Goal: Communication & Community: Answer question/provide support

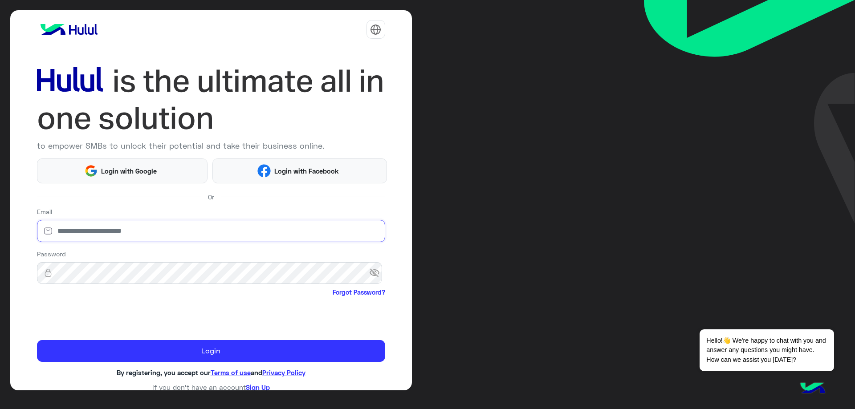
click at [164, 230] on input "email" at bounding box center [211, 231] width 348 height 22
type input "**********"
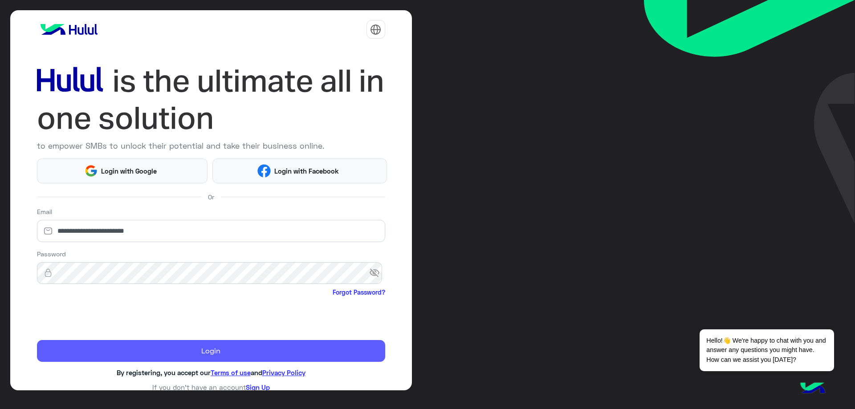
click at [157, 351] on button "Login" at bounding box center [211, 351] width 348 height 22
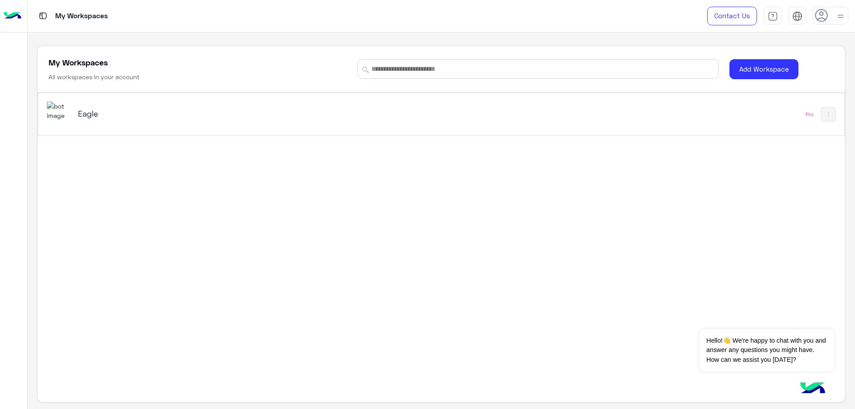
click at [146, 120] on div "Eagle" at bounding box center [220, 114] width 284 height 12
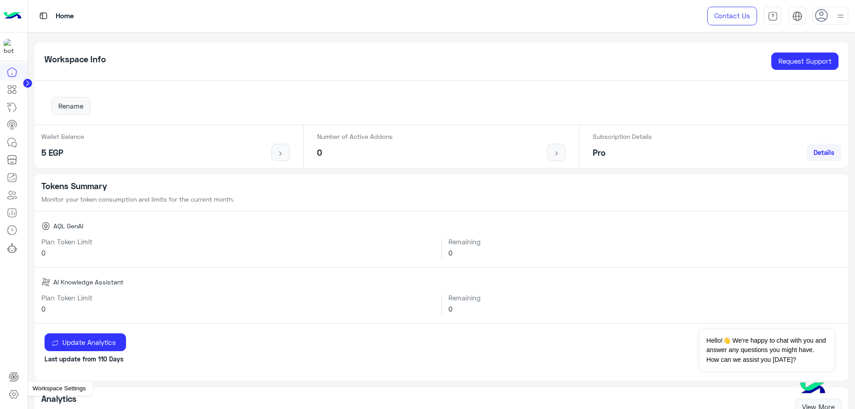
click at [14, 395] on icon at bounding box center [13, 394] width 11 height 11
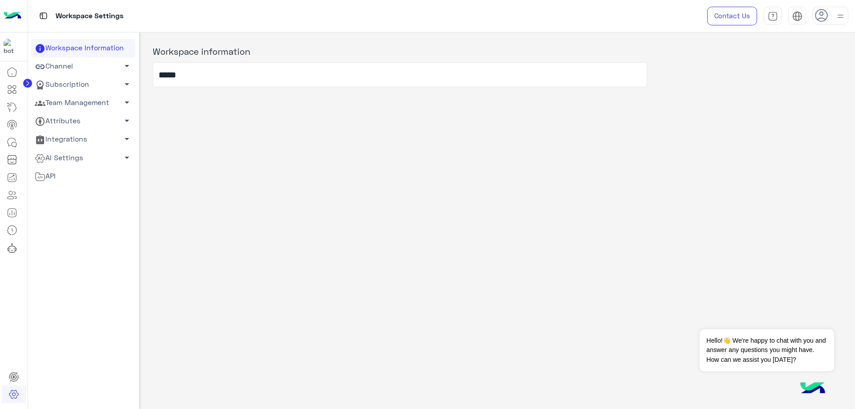
click at [82, 104] on link "Team Management arrow_drop_down" at bounding box center [83, 103] width 104 height 18
click at [83, 118] on link "Team Members" at bounding box center [83, 120] width 104 height 16
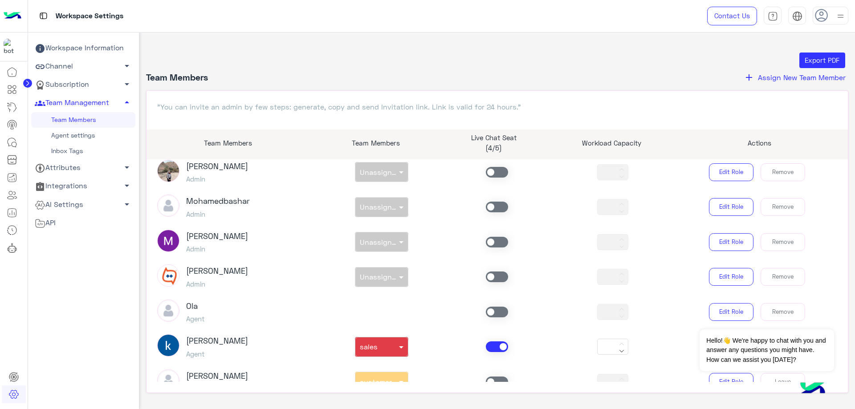
scroll to position [134, 0]
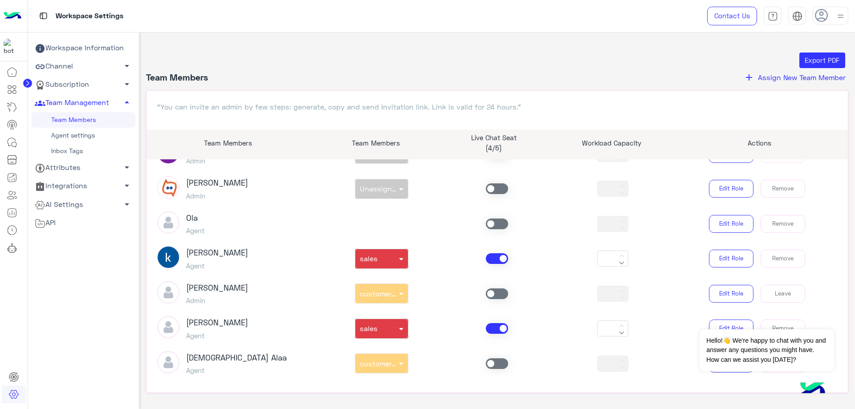
click at [495, 258] on span at bounding box center [497, 258] width 22 height 11
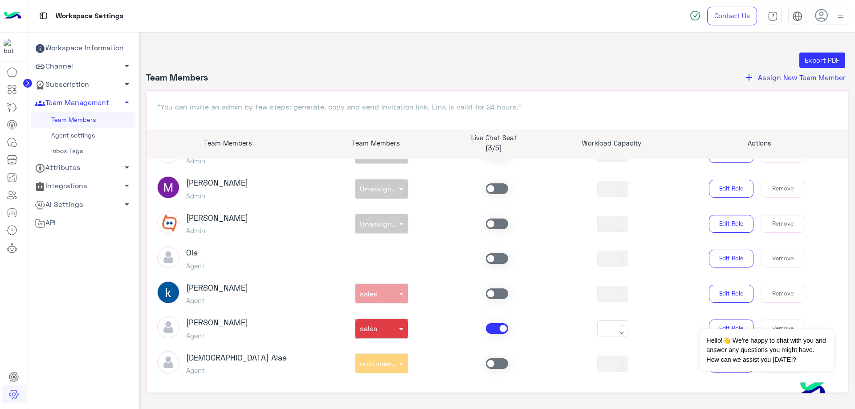
click at [497, 329] on span at bounding box center [497, 328] width 22 height 11
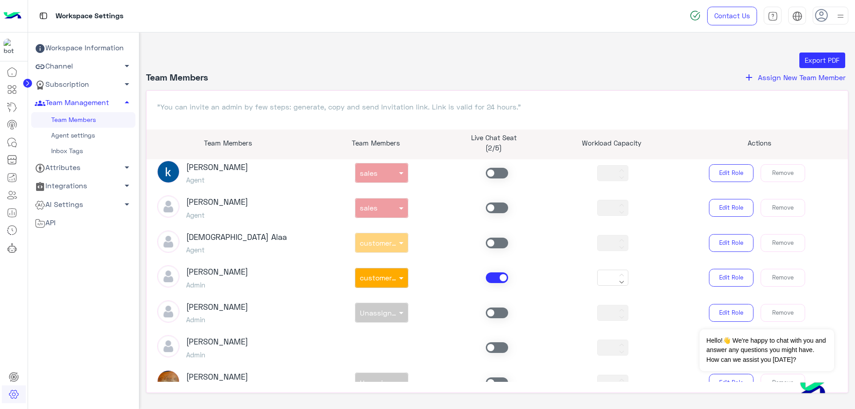
scroll to position [446, 0]
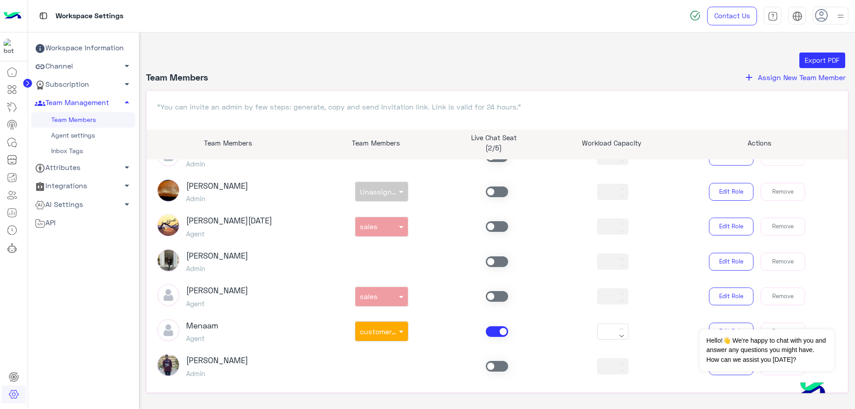
click at [497, 335] on span at bounding box center [497, 332] width 22 height 11
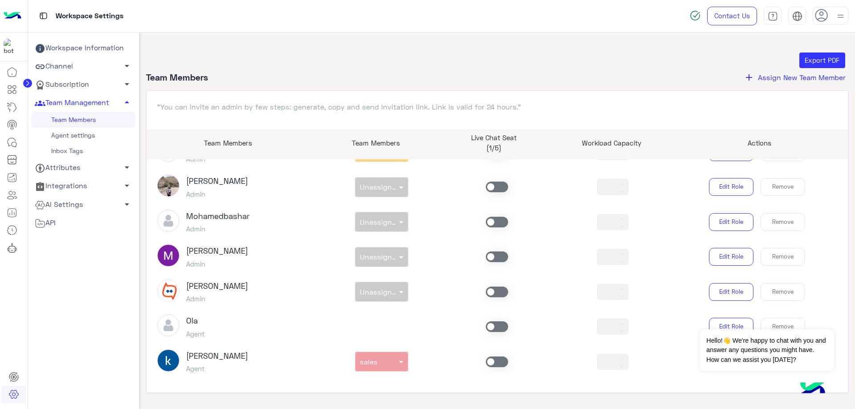
scroll to position [0, 0]
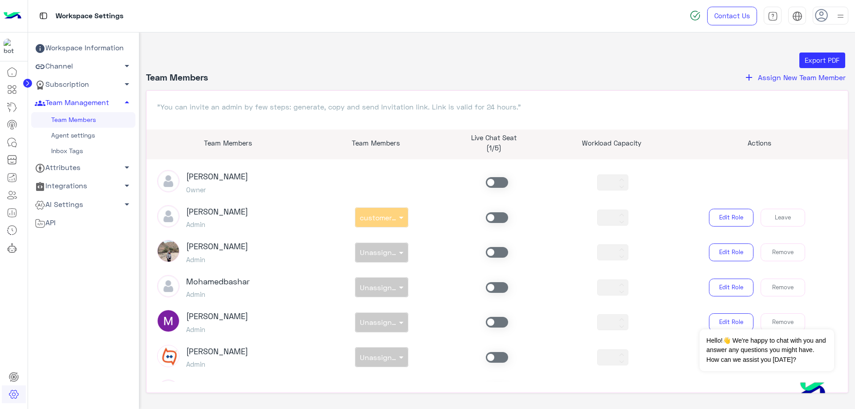
click at [495, 222] on span at bounding box center [497, 218] width 22 height 11
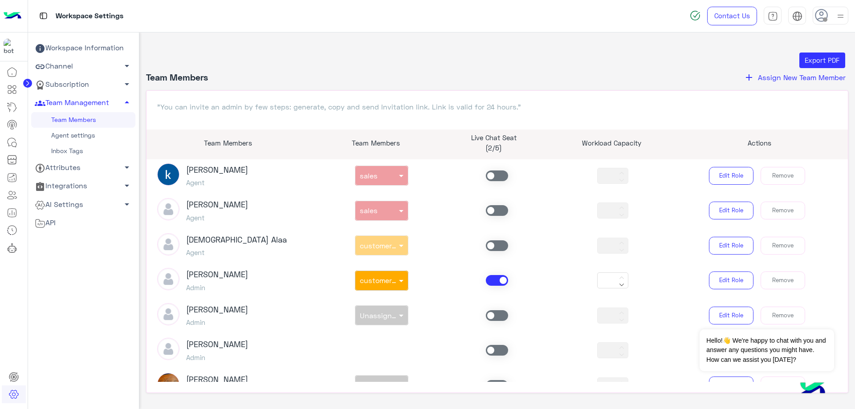
scroll to position [267, 0]
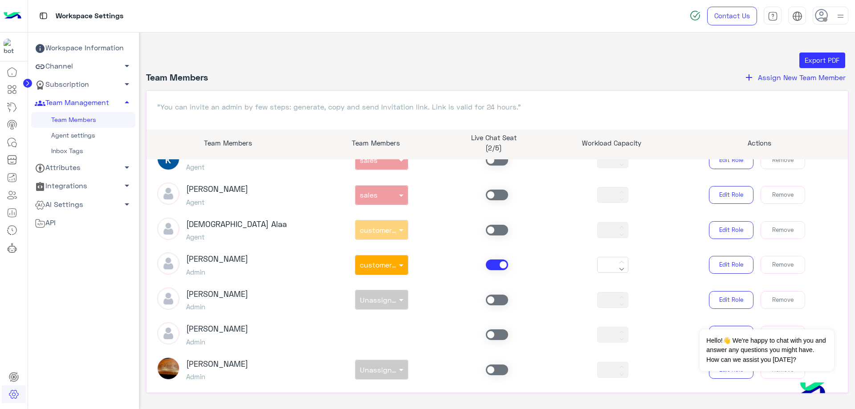
click at [489, 262] on span at bounding box center [497, 265] width 22 height 11
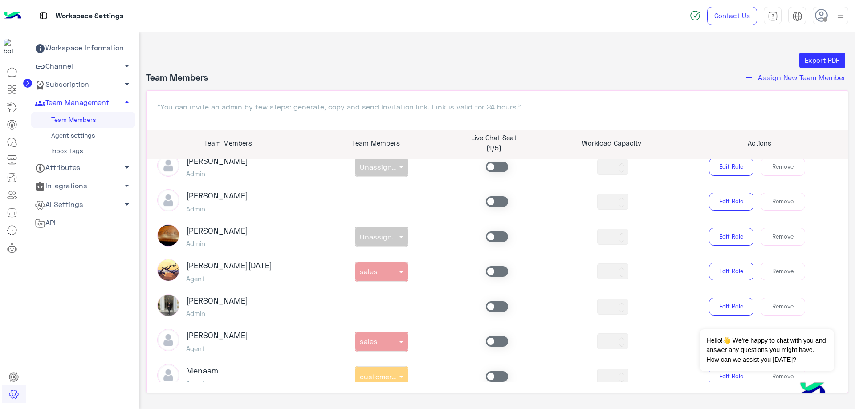
scroll to position [401, 0]
click at [487, 275] on span at bounding box center [497, 271] width 22 height 11
click at [491, 339] on span at bounding box center [497, 341] width 22 height 11
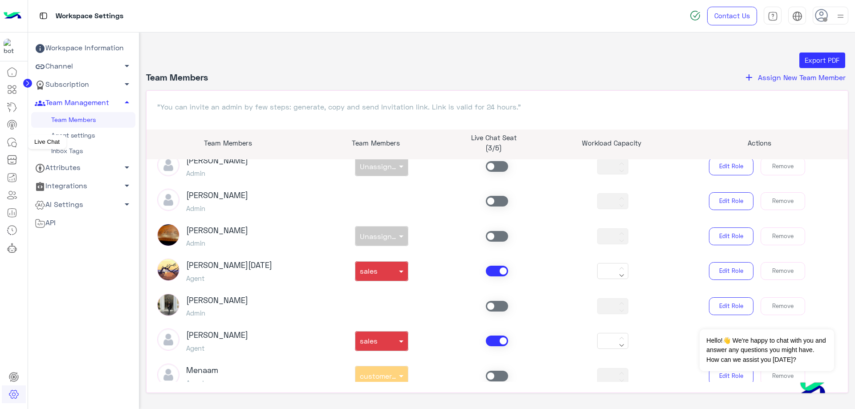
click at [14, 142] on icon at bounding box center [12, 142] width 11 height 11
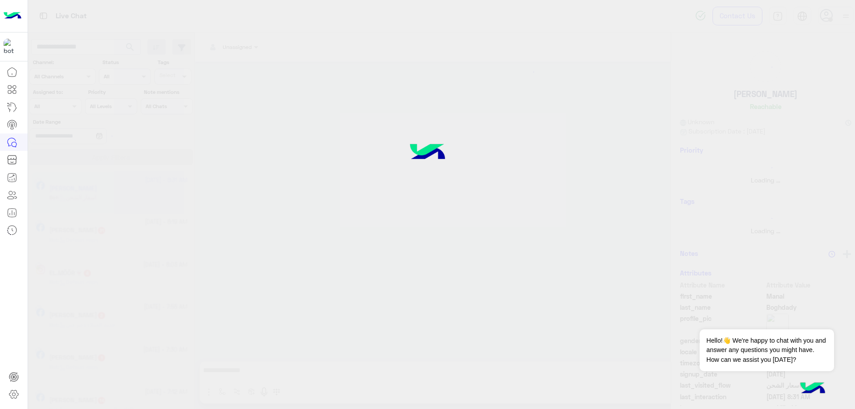
click at [822, 12] on div at bounding box center [427, 204] width 855 height 409
click at [829, 20] on span at bounding box center [831, 19] width 4 height 4
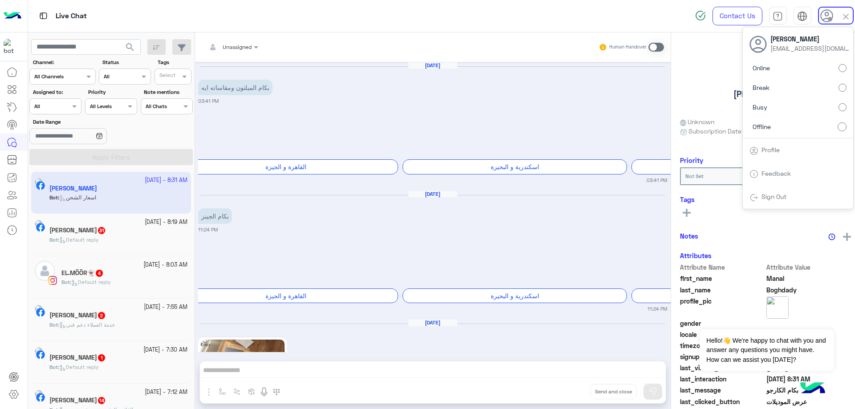
scroll to position [1101, 0]
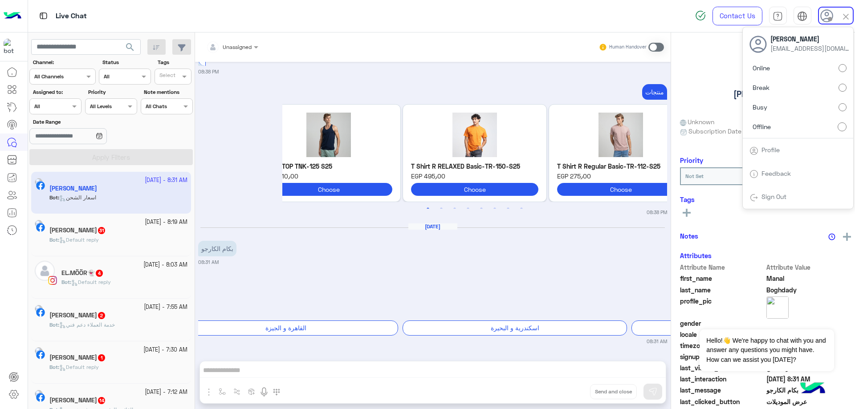
click at [794, 61] on label "Online" at bounding box center [798, 68] width 97 height 16
click at [65, 104] on div at bounding box center [55, 105] width 51 height 8
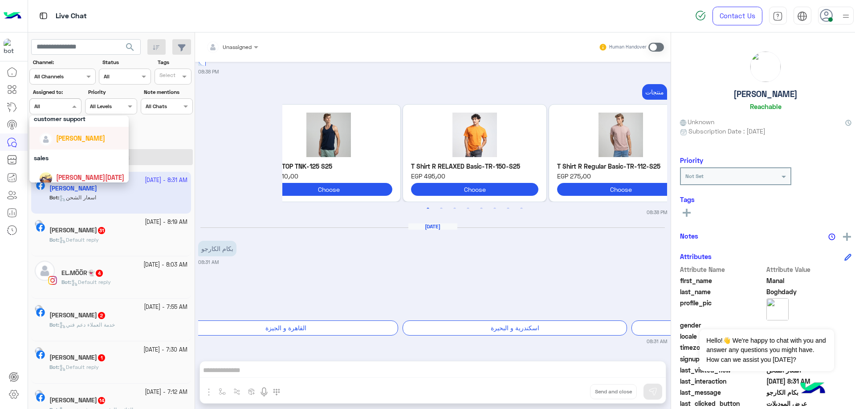
scroll to position [29, 0]
click at [78, 152] on span "[PERSON_NAME]" at bounding box center [80, 154] width 49 height 8
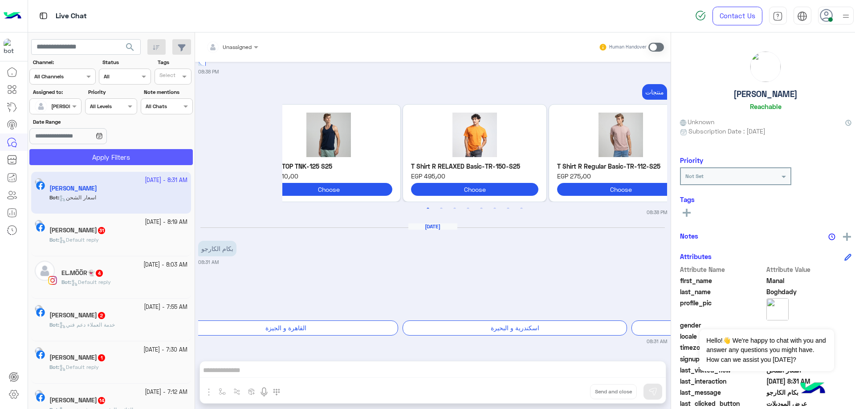
click at [102, 157] on button "Apply Filters" at bounding box center [111, 157] width 164 height 16
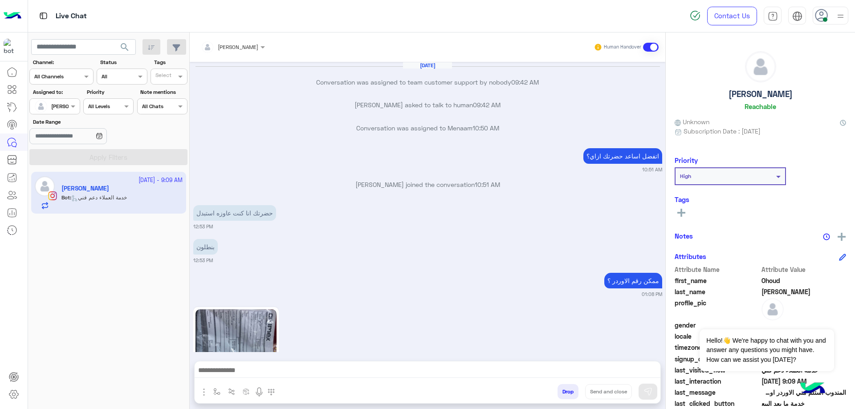
scroll to position [839, 0]
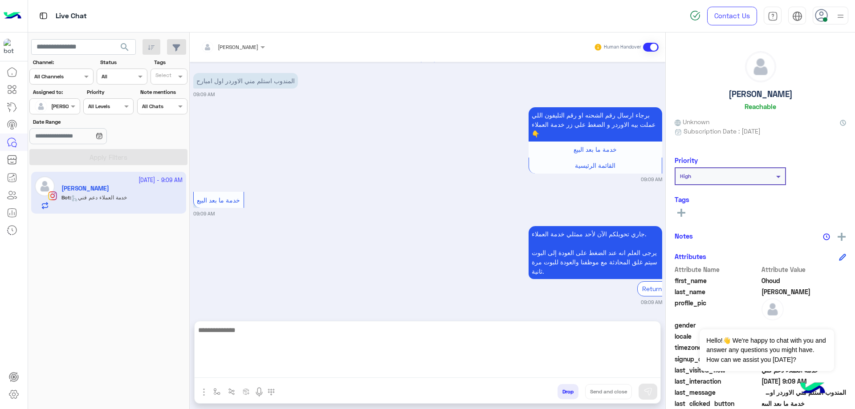
click at [262, 376] on textarea at bounding box center [428, 351] width 466 height 53
type textarea "**********"
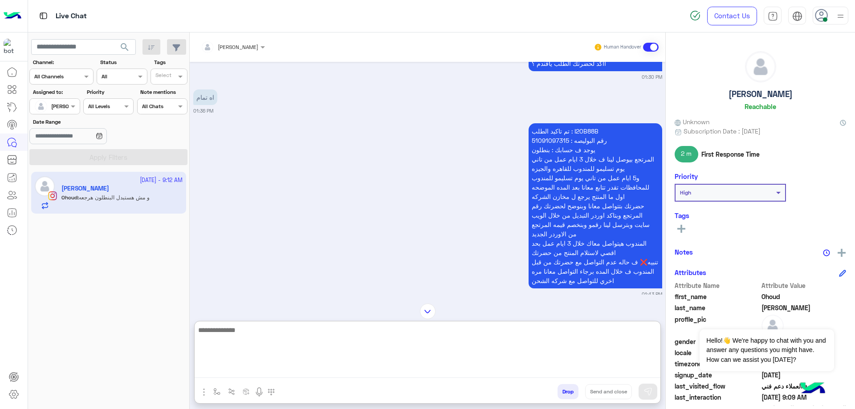
scroll to position [515, 0]
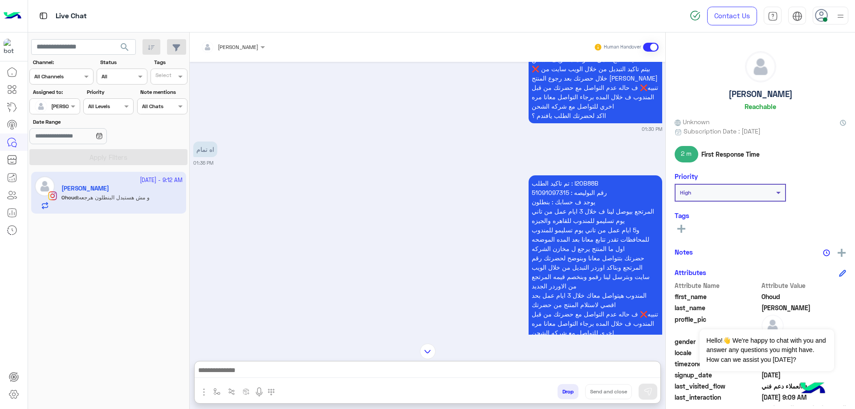
click at [588, 176] on p "تم تاكيد الطلب : I20B88B رقم البوليصه : 51091097315 يوجد ف حسابك : بنطلون المرت…" at bounding box center [596, 258] width 134 height 165
copy p "I20B88B"
click at [326, 359] on div at bounding box center [428, 352] width 476 height 16
click at [320, 365] on div at bounding box center [428, 373] width 466 height 22
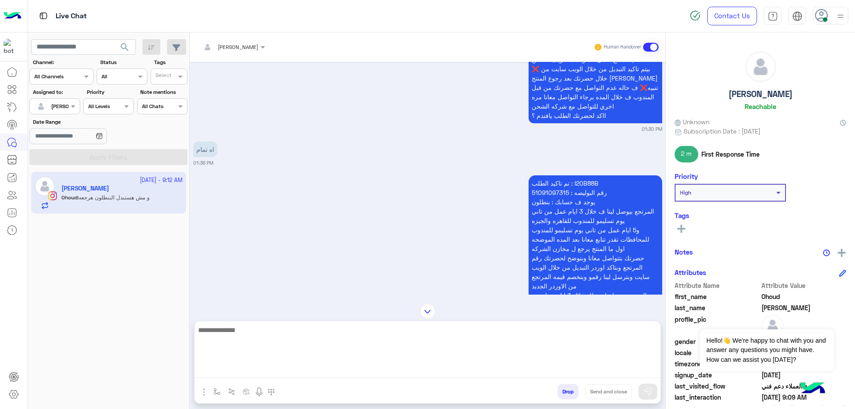
click at [278, 368] on textarea at bounding box center [428, 351] width 466 height 53
click at [270, 371] on textarea at bounding box center [428, 351] width 466 height 53
paste textarea "**********"
click at [611, 343] on textarea "**********" at bounding box center [428, 351] width 466 height 53
click at [610, 343] on textarea "**********" at bounding box center [428, 351] width 466 height 53
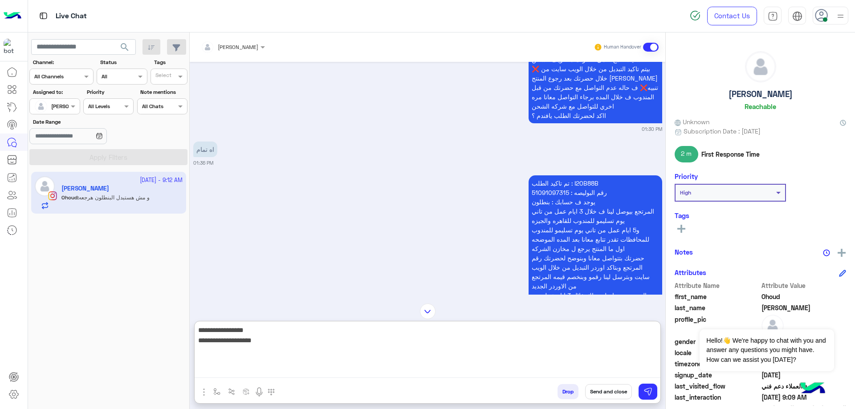
paste textarea "**********"
type textarea "**********"
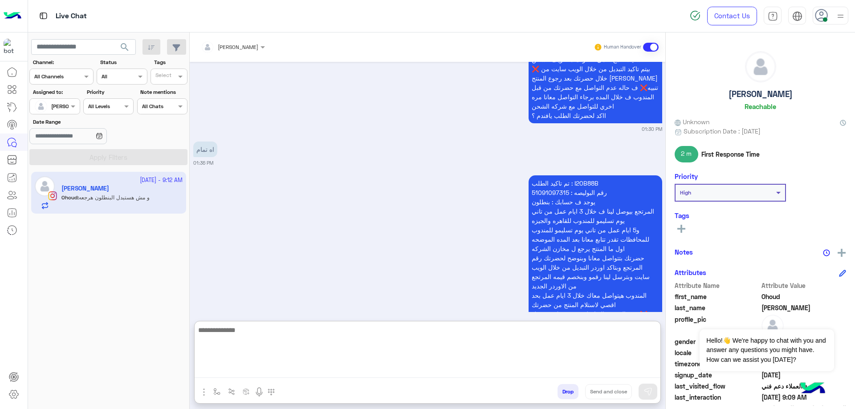
scroll to position [1048, 0]
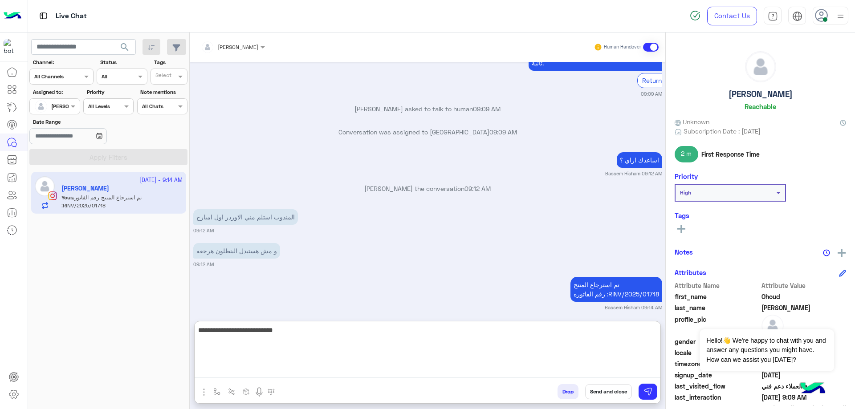
type textarea "**********"
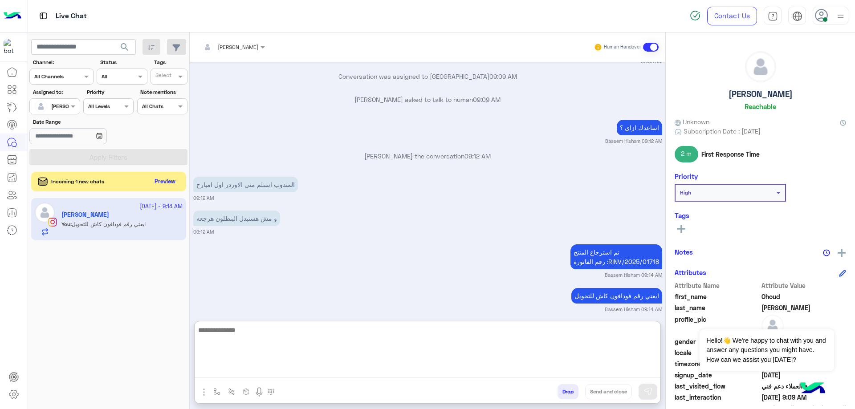
scroll to position [1082, 0]
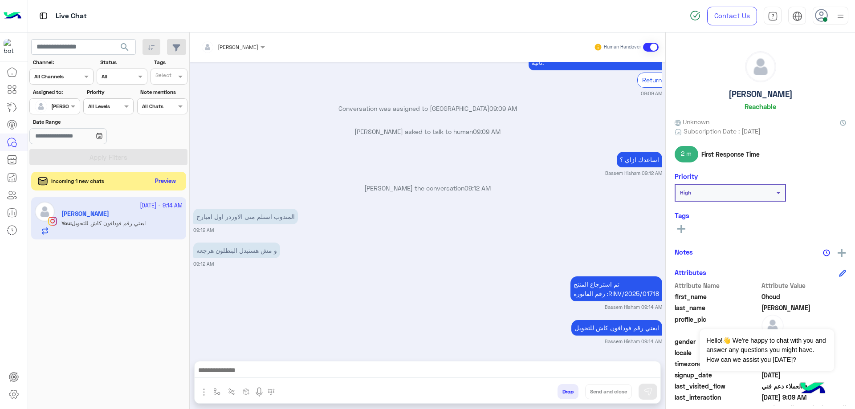
click at [152, 180] on button "Preview" at bounding box center [166, 182] width 28 height 12
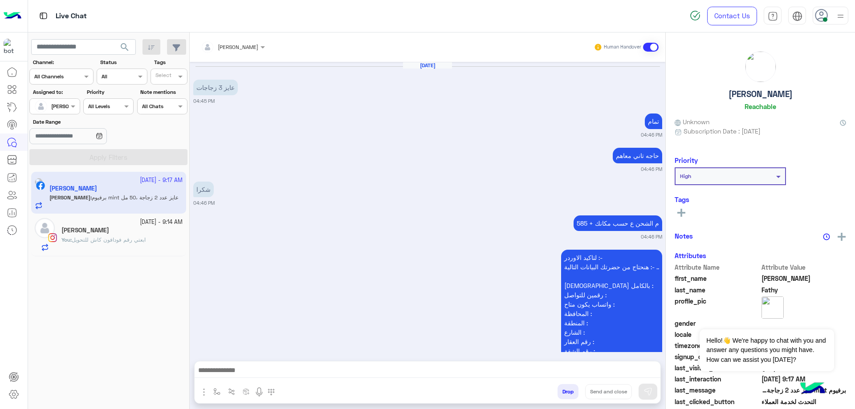
scroll to position [1388, 0]
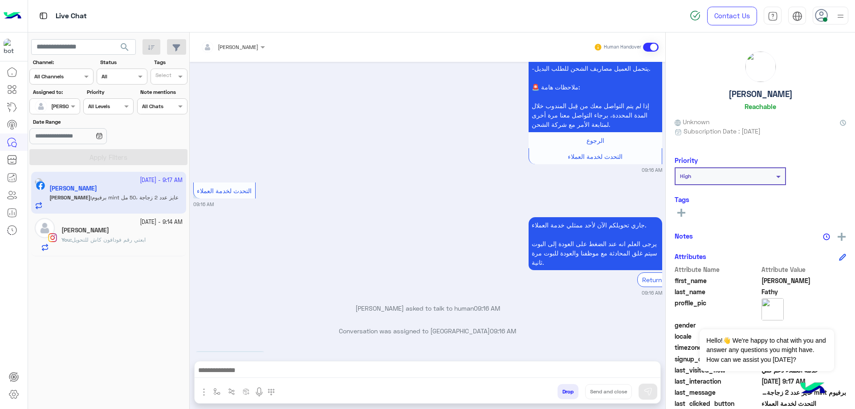
click at [761, 100] on div "[PERSON_NAME]" at bounding box center [761, 82] width 172 height 63
click at [764, 96] on h5 "[PERSON_NAME]" at bounding box center [761, 94] width 64 height 10
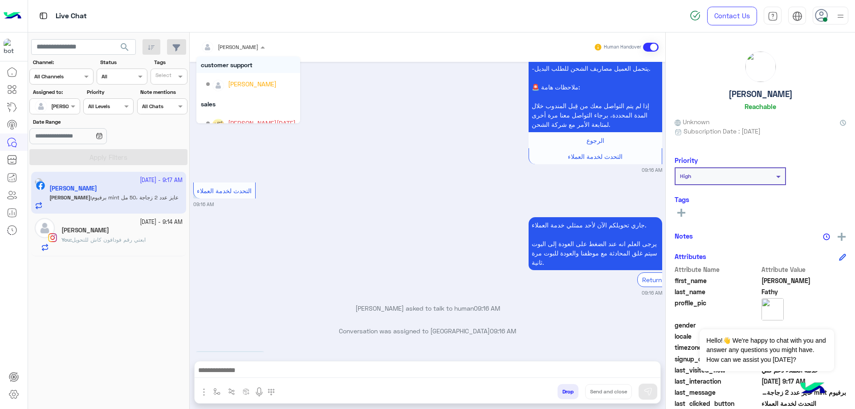
click at [262, 46] on span at bounding box center [263, 46] width 11 height 9
click at [253, 87] on div "[PERSON_NAME][DATE]" at bounding box center [262, 88] width 68 height 9
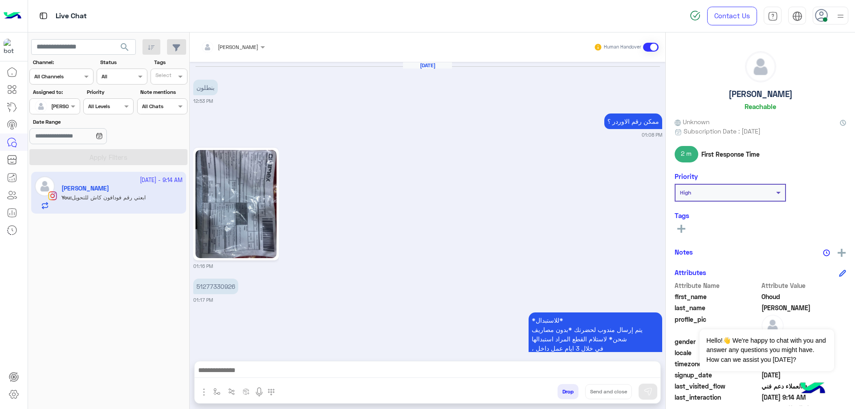
scroll to position [882, 0]
